Goal: Information Seeking & Learning: Learn about a topic

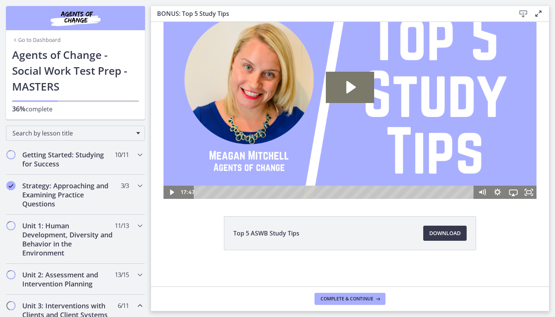
click at [44, 41] on link "Go to Dashboard" at bounding box center [36, 40] width 49 height 8
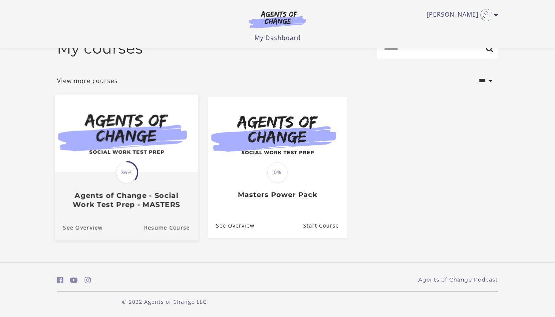
scroll to position [21, 0]
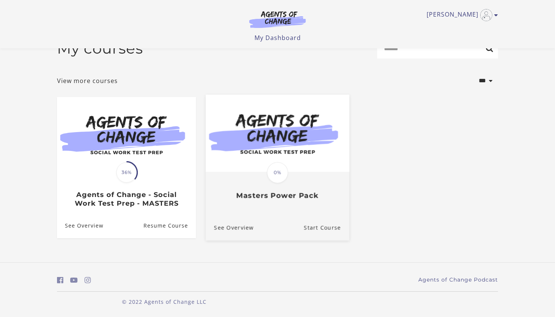
click at [257, 194] on h3 "Masters Power Pack" at bounding box center [277, 195] width 127 height 9
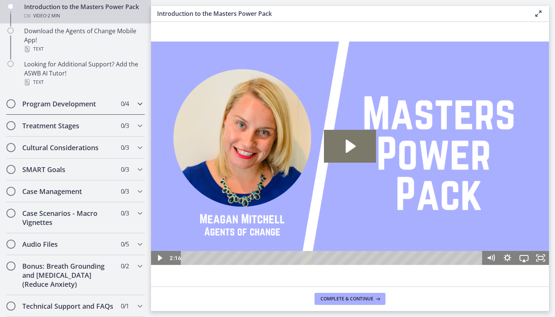
click at [94, 105] on h2 "Program Development" at bounding box center [68, 103] width 92 height 9
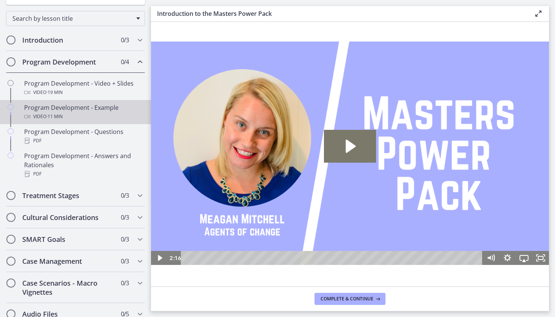
scroll to position [97, 0]
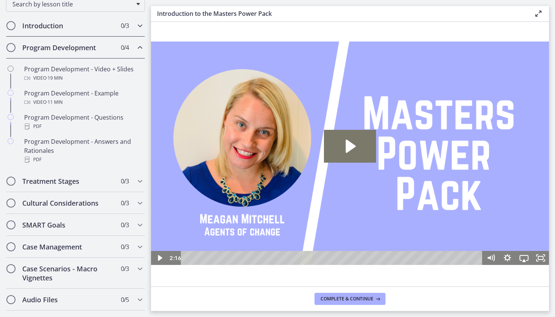
click at [94, 35] on div "Introduction 0 / 3 Completed" at bounding box center [75, 26] width 139 height 22
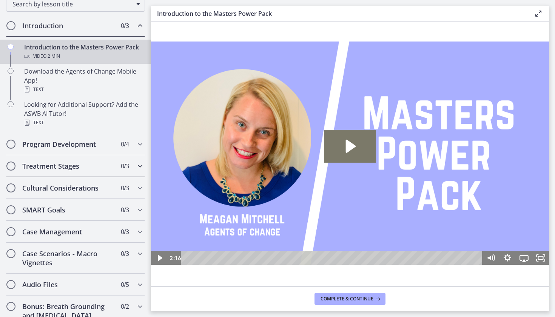
click at [81, 161] on div "Treatment Stages 0 / 3 Completed" at bounding box center [75, 166] width 139 height 22
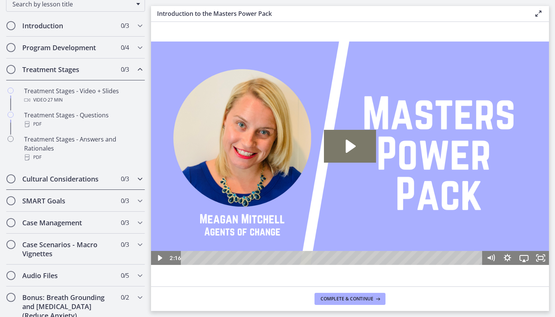
click at [97, 180] on h2 "Cultural Considerations" at bounding box center [68, 178] width 92 height 9
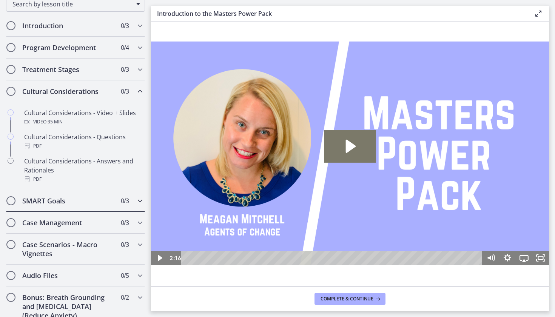
click at [89, 201] on h2 "SMART Goals" at bounding box center [68, 200] width 92 height 9
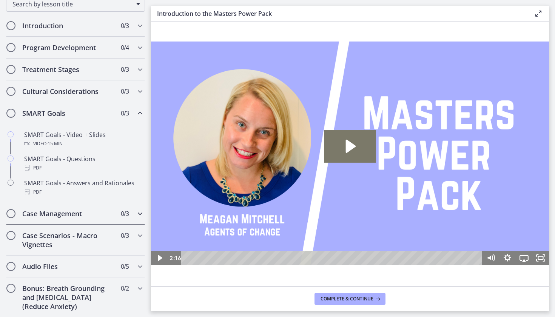
click at [78, 212] on h2 "Case Management" at bounding box center [68, 213] width 92 height 9
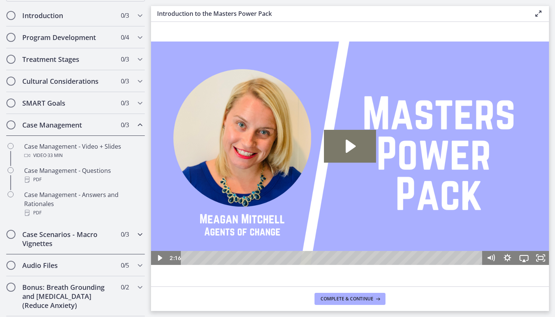
scroll to position [51, 0]
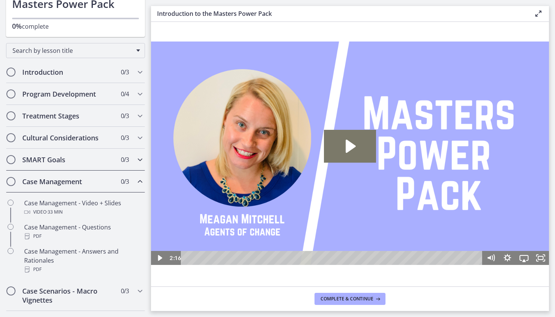
click at [62, 166] on div "SMART Goals 0 / 3 Completed" at bounding box center [75, 160] width 139 height 22
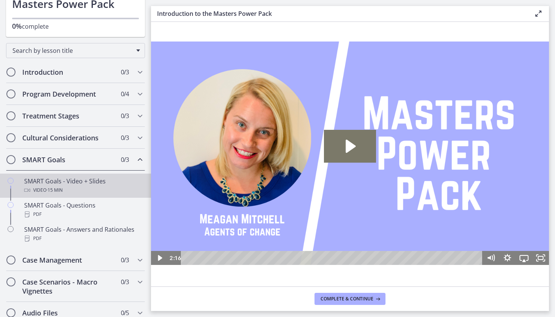
click at [94, 193] on div "Video · 15 min" at bounding box center [83, 190] width 118 height 9
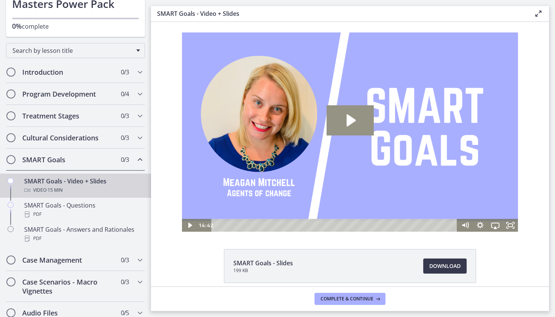
click at [336, 131] on icon "Play Video: cdsdur02imvr0n222ri0.mp4" at bounding box center [349, 120] width 47 height 30
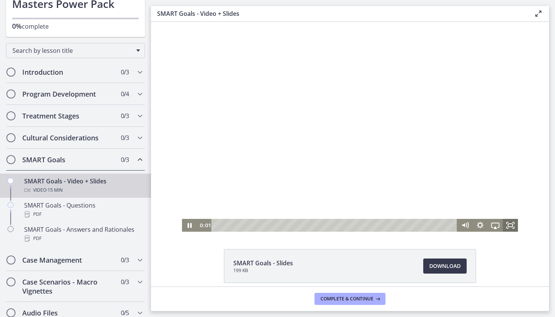
click at [508, 231] on icon "Fullscreen" at bounding box center [510, 225] width 15 height 13
click at [505, 223] on icon "Fullscreen" at bounding box center [510, 225] width 15 height 13
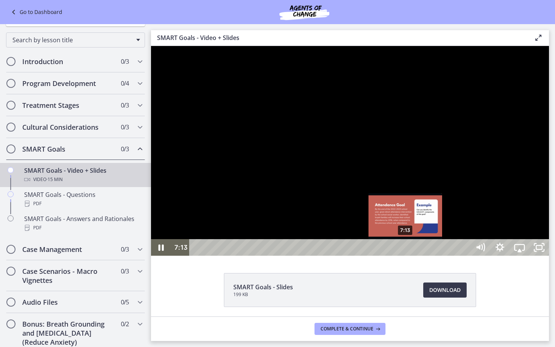
click at [406, 251] on div "Playbar" at bounding box center [405, 248] width 6 height 6
click at [400, 256] on div "7:03" at bounding box center [331, 247] width 269 height 17
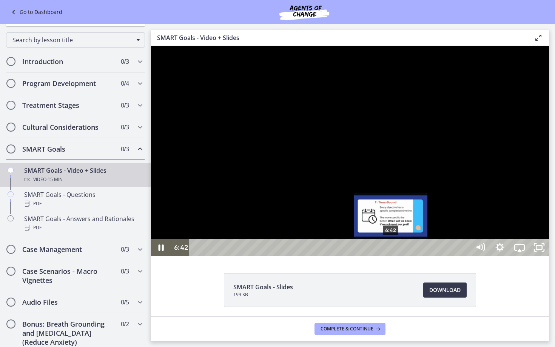
click at [391, 256] on div "6:42" at bounding box center [331, 247] width 269 height 17
